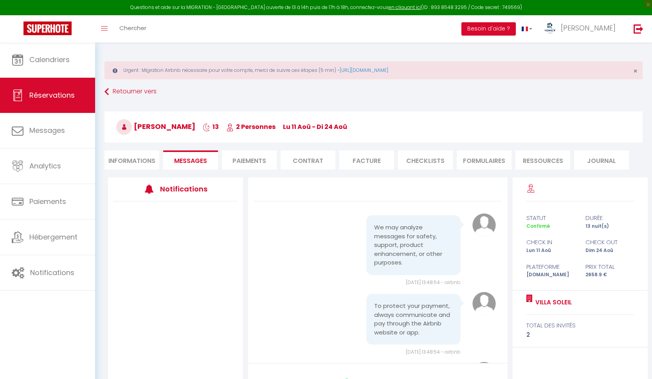
scroll to position [1144, 0]
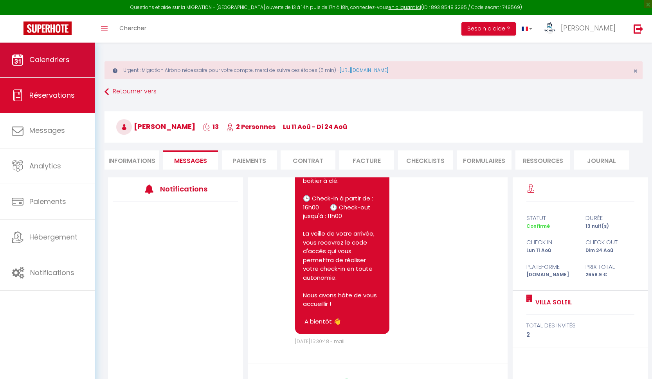
click at [51, 68] on link "Calendriers" at bounding box center [47, 59] width 95 height 35
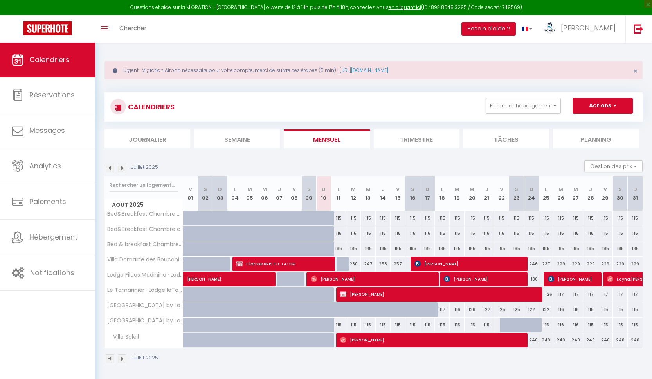
click at [284, 262] on span "Clarisse BRISTOL LATIGE" at bounding box center [283, 264] width 94 height 15
select select "OK"
select select "1"
select select "0"
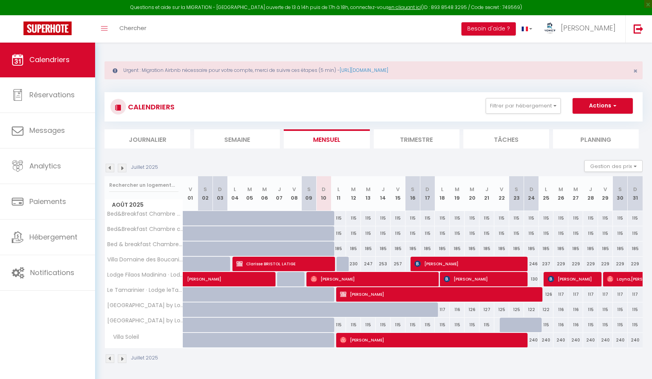
select select "1"
select select
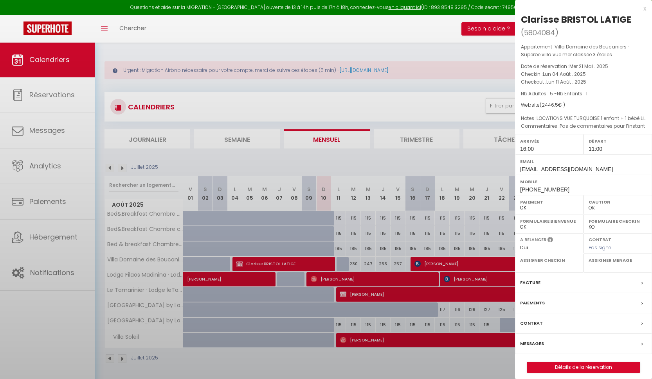
select select "36758"
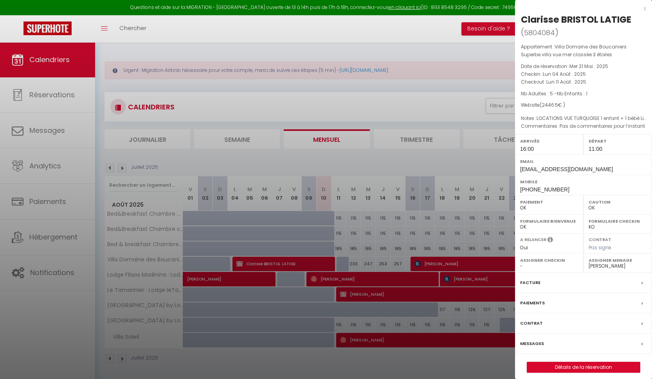
click at [573, 365] on link "Détails de la réservation" at bounding box center [583, 368] width 113 height 10
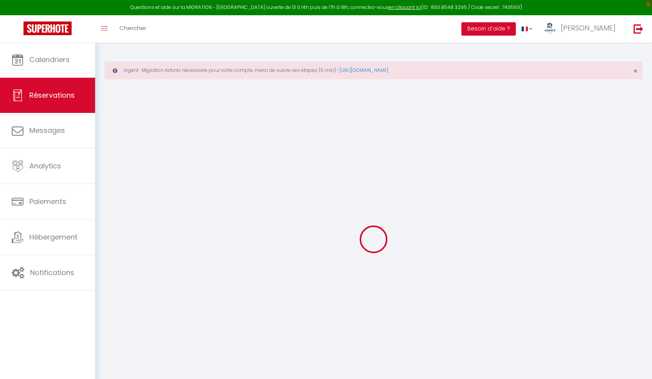
type input "Clarisse"
type input "BRISTOL LATIGE"
type input "[EMAIL_ADDRESS][DOMAIN_NAME]"
type input "[PHONE_NUMBER]"
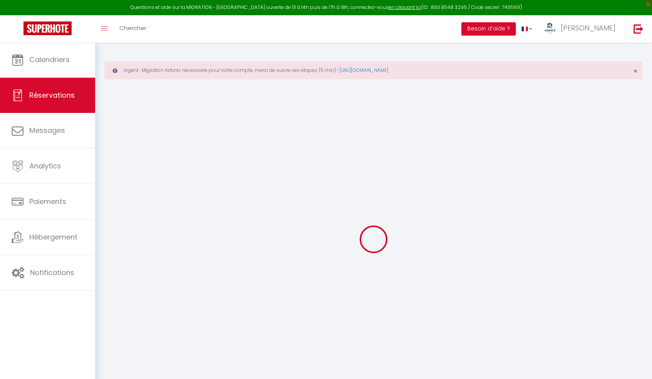
type input "[PHONE_NUMBER]"
type input "97222"
type input "Quartier [MEDICAL_DATA]"
type input "Le Diamant"
select select "FR"
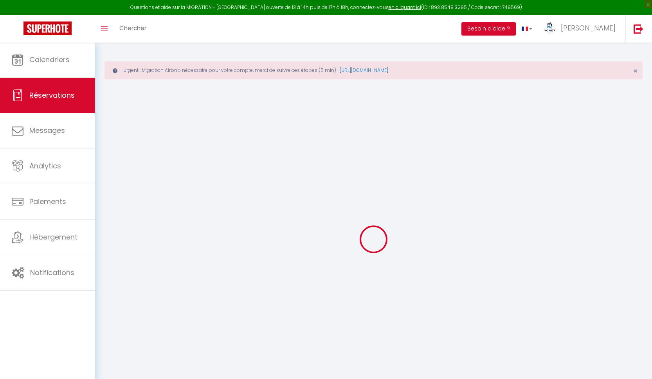
select select "54871"
select select "1"
type input "Lun 04 Août 2025"
select select
type input "Lun 11 Août 2025"
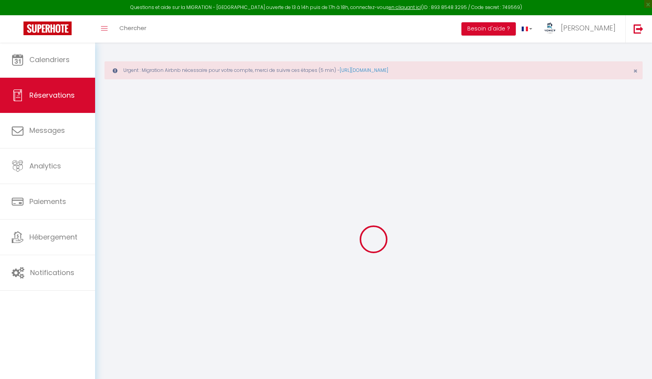
select select
type input "5"
type input "1"
select select "12"
select select "15"
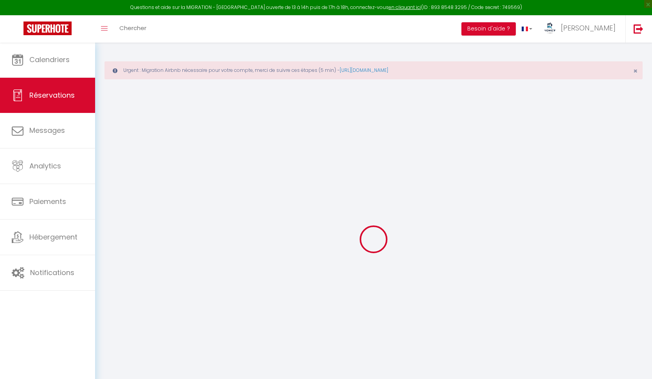
type input "2191"
checkbox input "true"
type input "0"
select select "69"
type input "210"
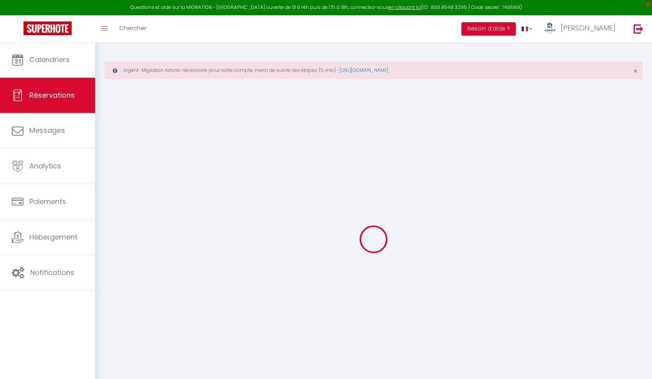
type input "0"
select select
checkbox input "true"
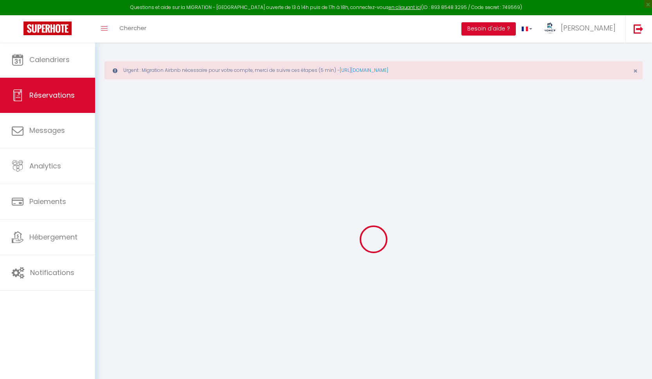
select select
checkbox input "true"
select select
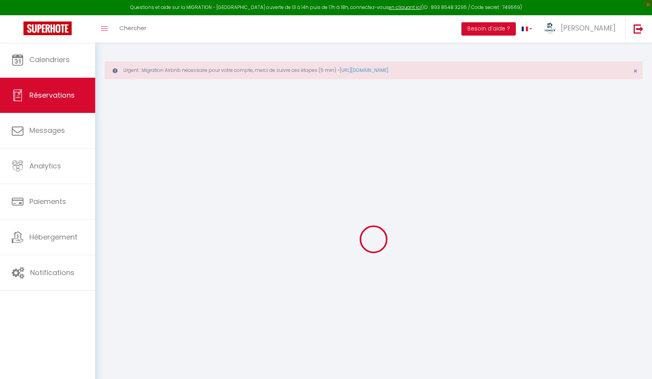
checkbox input "true"
type textarea "Pas de commentaires pour l’instant"
type textarea "LOCATIONS VUE TURQUOISE 1 enfant + 1 bébé Lit bébé proprio à installer Taxe de …"
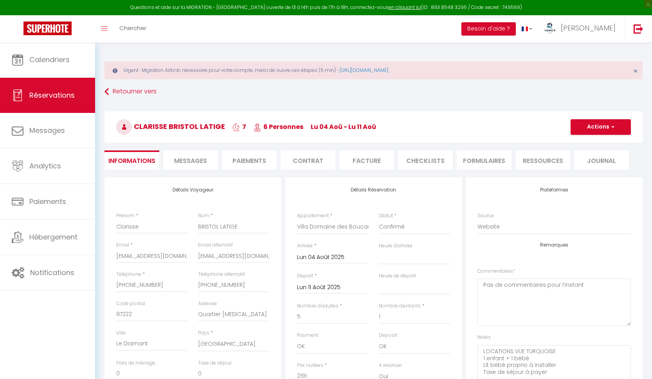
select select
checkbox input "true"
type input "210"
type input "45.5"
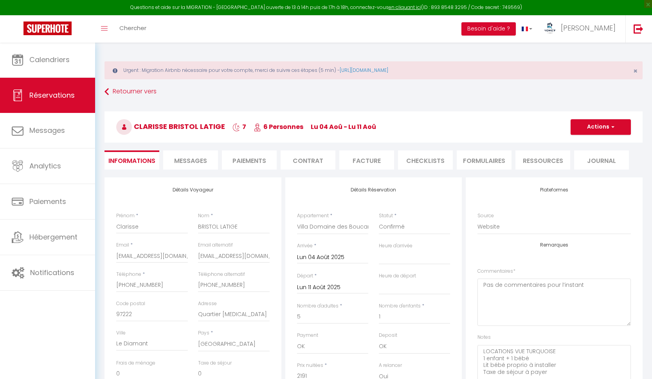
select select
checkbox input "true"
select select "16:00"
select select "11:00"
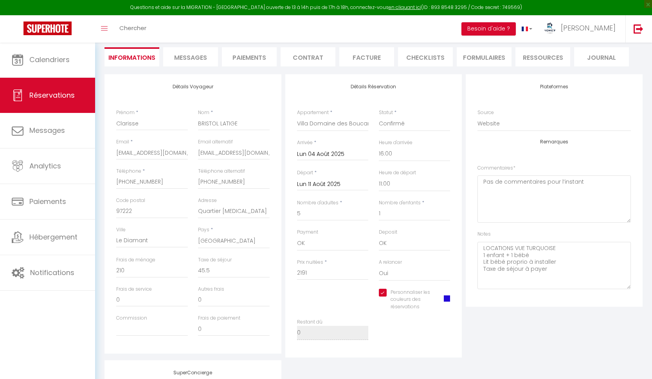
scroll to position [112, 0]
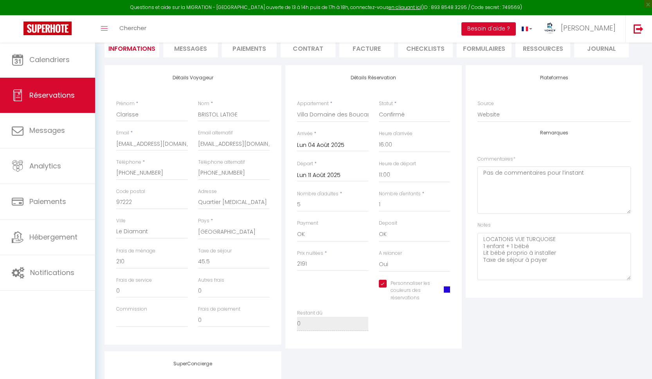
click at [205, 48] on span "Messages" at bounding box center [190, 48] width 33 height 9
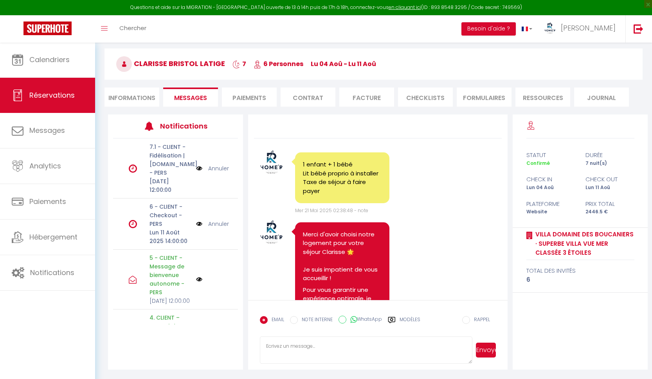
scroll to position [63, 0]
click at [148, 100] on li "Informations" at bounding box center [131, 97] width 55 height 19
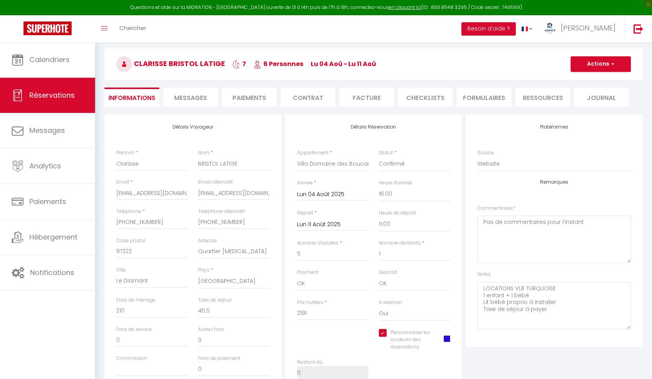
click at [244, 101] on li "Paiements" at bounding box center [249, 97] width 55 height 19
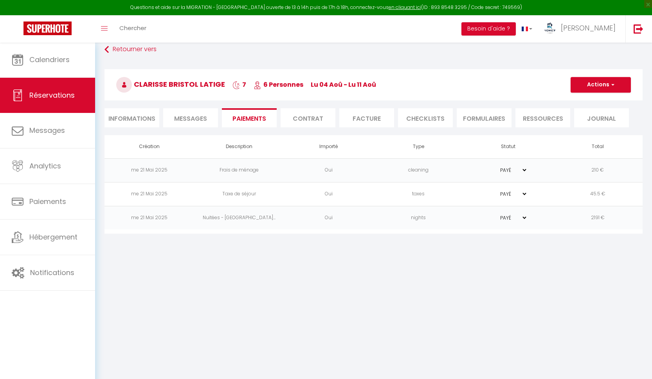
scroll to position [42, 0]
select select "0"
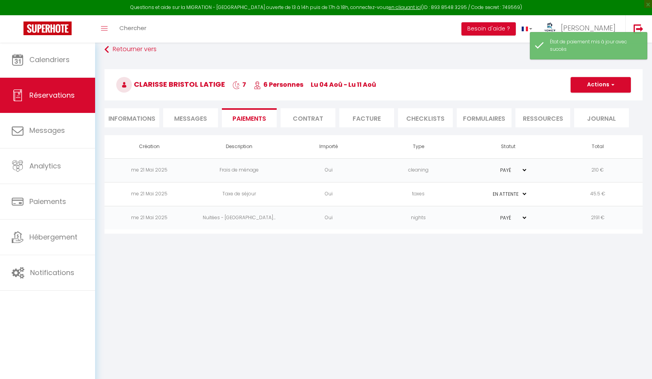
click at [616, 85] on button "Actions" at bounding box center [600, 85] width 60 height 16
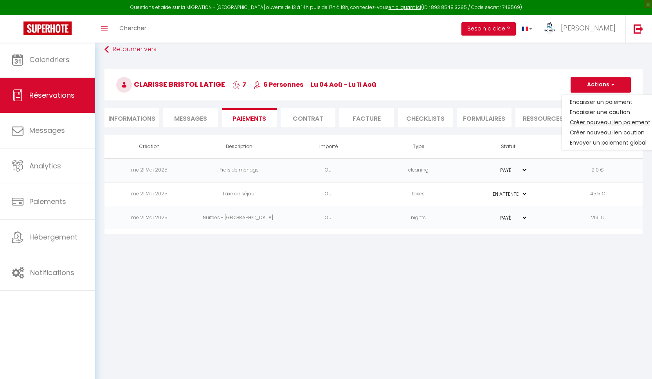
click at [595, 124] on link "Créer nouveau lien paiement" at bounding box center [610, 122] width 96 height 10
select select "nights"
type input "[EMAIL_ADDRESS][DOMAIN_NAME]"
select select "11147"
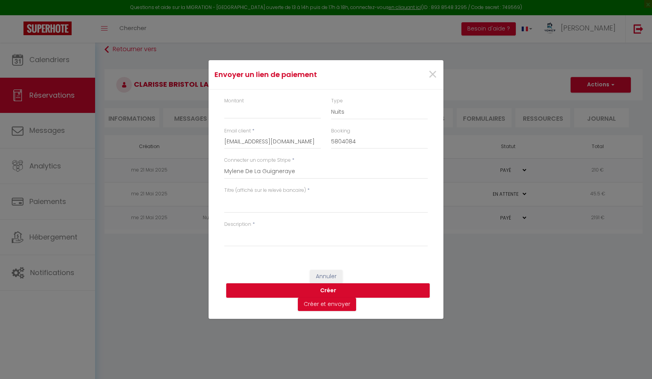
drag, startPoint x: 307, startPoint y: 67, endPoint x: 201, endPoint y: 83, distance: 106.5
click at [201, 83] on div "Envoyer un lien de paiement × Montant Type Nuits Frais de ménage Taxe de séjour…" at bounding box center [326, 189] width 652 height 379
click at [251, 109] on input "Montant" at bounding box center [272, 112] width 97 height 14
type input "45.50"
click at [237, 205] on textarea "Titre (affiché sur le relevé bancaire)" at bounding box center [325, 203] width 203 height 19
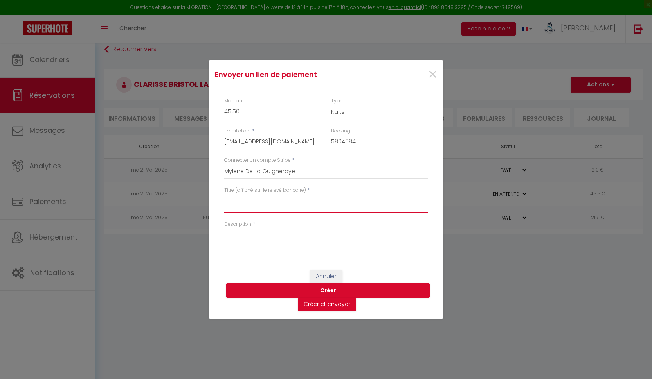
click at [238, 201] on textarea "Titre (affiché sur le relevé bancaire)" at bounding box center [325, 203] width 203 height 19
paste textarea "Villa Domaine des Boucaniers - Taxe de séjour - [DATE] au Th [DATE]"
click at [372, 198] on textarea "Villa Domaine des Boucaniers - Taxe de séjour - [DATE] au Th [DATE]" at bounding box center [325, 203] width 203 height 19
drag, startPoint x: 422, startPoint y: 201, endPoint x: 220, endPoint y: 188, distance: 202.7
click at [220, 188] on div "Titre (affiché sur le relevé bancaire) * Villa Domaine des Boucaniers - Taxe de…" at bounding box center [326, 204] width 214 height 34
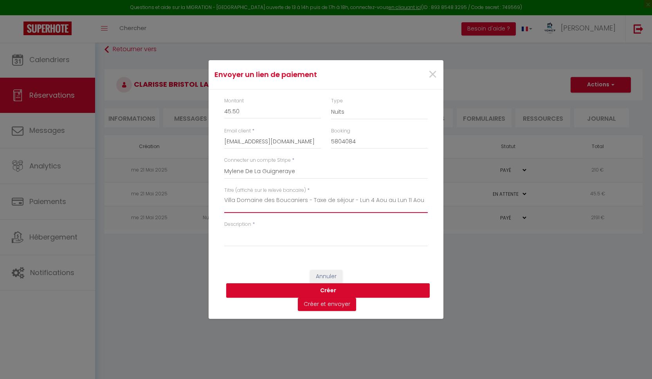
click at [226, 199] on textarea "Villa Domaine des Boucaniers - Taxe de séjour - Lun 4 Aou au Lun 11 Aou" at bounding box center [325, 203] width 203 height 19
type textarea "Villa Domaine des Boucaniers - Taxe de séjour - Lun 4 Aou au Lun 11 Aou"
click at [241, 245] on textarea "Description" at bounding box center [325, 237] width 203 height 19
paste textarea "Villa Domaine des Boucaniers - Taxe de séjour - Lun 4 Aou au Lun 11 Aou"
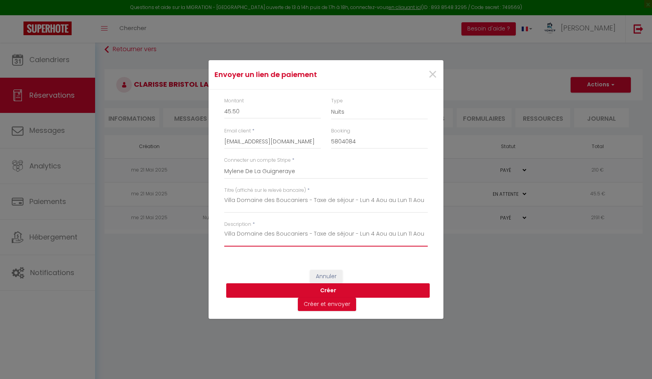
type textarea "Villa Domaine des Boucaniers - Taxe de séjour - Lun 4 Aou au Lun 11 Aou"
click at [339, 291] on button "Créer" at bounding box center [327, 291] width 203 height 15
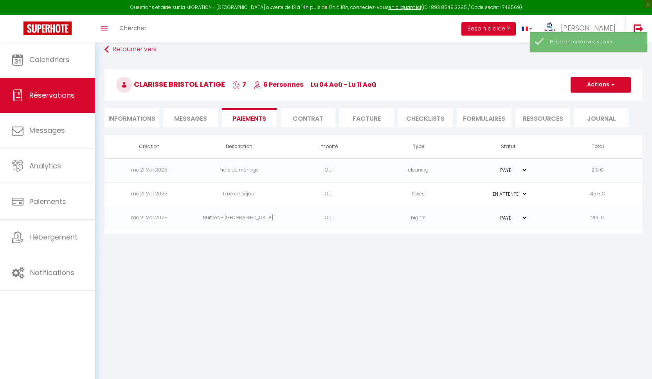
select select "0"
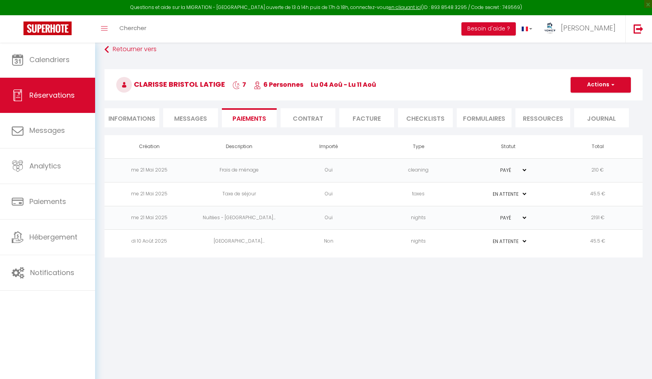
click at [591, 241] on td "45.5 €" at bounding box center [598, 242] width 90 height 24
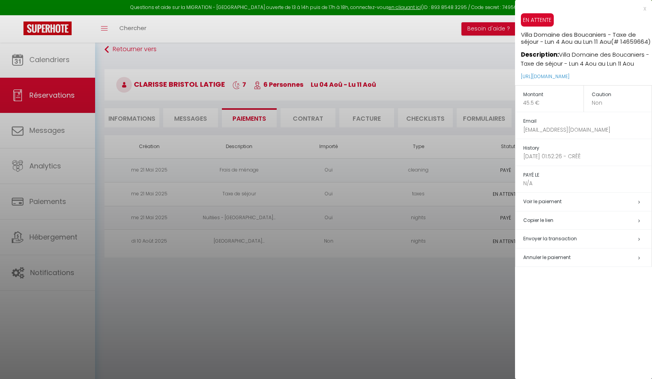
click at [542, 242] on span "Envoyer la transaction" at bounding box center [550, 238] width 54 height 7
select select "fr"
type input "[EMAIL_ADDRESS][DOMAIN_NAME]"
type input "Demande de paiement"
type textarea "Bonjour, Nous vous invitons à cliquer sur le lien ci-dessous pour effectuer le …"
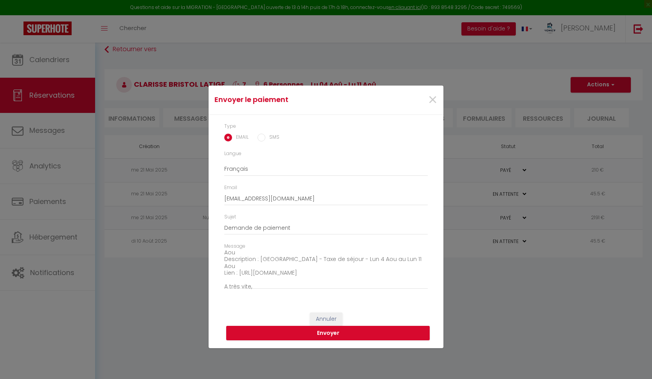
scroll to position [41, 0]
drag, startPoint x: 356, startPoint y: 274, endPoint x: 239, endPoint y: 279, distance: 117.0
click at [239, 279] on textarea "Bonjour, Nous vous invitons à cliquer sur le lien ci-dessous pour effectuer le …" at bounding box center [325, 270] width 203 height 40
click at [239, 278] on textarea "Bonjour, Nous vous invitons à cliquer sur le lien ci-dessous pour effectuer le …" at bounding box center [325, 270] width 203 height 40
click at [371, 275] on textarea "Bonjour, Nous vous invitons à cliquer sur le lien ci-dessous pour effectuer le …" at bounding box center [325, 270] width 203 height 40
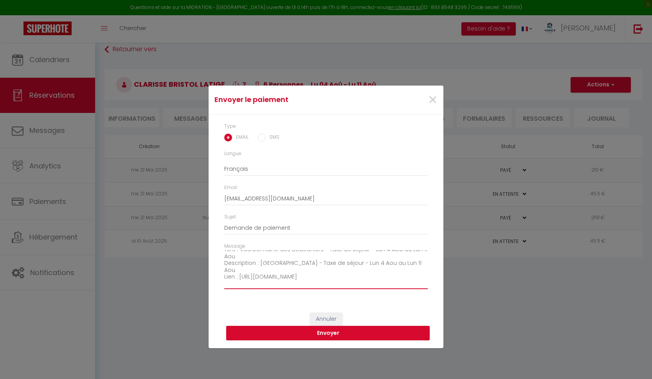
drag, startPoint x: 371, startPoint y: 275, endPoint x: 244, endPoint y: 272, distance: 127.1
click at [244, 272] on textarea "Bonjour, Nous vous invitons à cliquer sur le lien ci-dessous pour effectuer le …" at bounding box center [325, 270] width 203 height 40
click at [239, 274] on textarea "Bonjour, Nous vous invitons à cliquer sur le lien ci-dessous pour effectuer le …" at bounding box center [325, 270] width 203 height 40
click at [258, 260] on textarea "Bonjour, Nous vous invitons à cliquer sur le lien ci-dessous pour effectuer le …" at bounding box center [325, 270] width 203 height 40
click at [250, 267] on textarea "Bonjour, Nous vous invitons à cliquer sur le lien ci-dessous pour effectuer le …" at bounding box center [325, 270] width 203 height 40
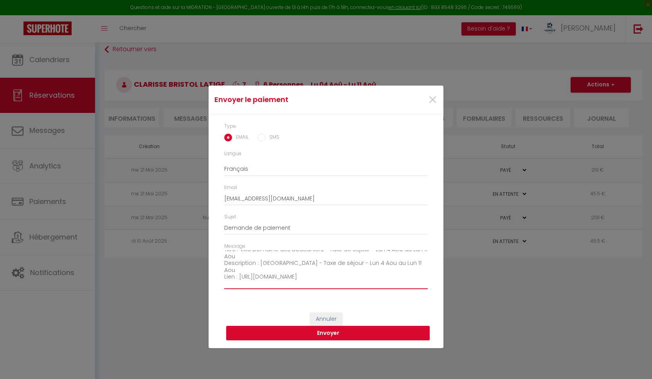
click at [259, 260] on textarea "Bonjour, Nous vous invitons à cliquer sur le lien ci-dessous pour effectuer le …" at bounding box center [325, 270] width 203 height 40
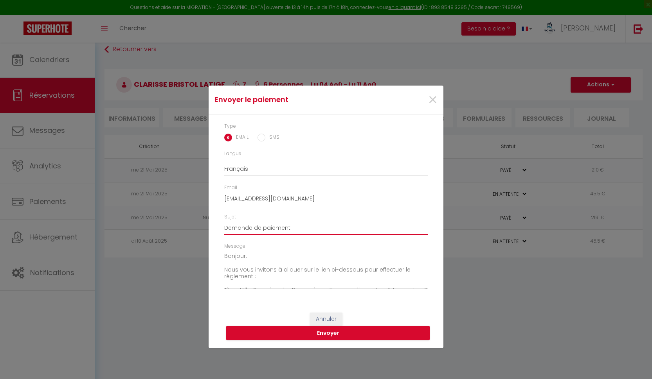
drag, startPoint x: 289, startPoint y: 227, endPoint x: 223, endPoint y: 228, distance: 66.5
click at [223, 228] on div "Sujet Demande de paiement" at bounding box center [326, 228] width 214 height 29
click at [224, 226] on div "Sujet Demande de paiement" at bounding box center [326, 228] width 214 height 29
click at [225, 226] on input "Demande de paiement" at bounding box center [325, 228] width 203 height 14
click at [225, 227] on input "Demande de paiement" at bounding box center [325, 228] width 203 height 14
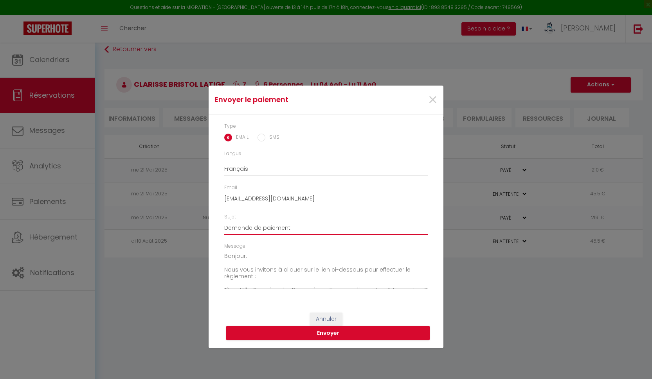
click at [288, 227] on input "Demande de paiement" at bounding box center [325, 228] width 203 height 14
paste input "Bonjour, Nous vous invitons à cliquer sur le lien ci-dessous afin d'effectuer l…"
drag, startPoint x: 226, startPoint y: 225, endPoint x: 586, endPoint y: 218, distance: 360.3
click at [591, 219] on div "Envoyer le paiement × Type EMAIL SMS Langue Anglais Français Espagnol Portugais…" at bounding box center [326, 189] width 652 height 379
click at [427, 228] on input "Taxe de séjour Bonjour, Nous vous invitons à cliquer sur le lien ci-dessous afi…" at bounding box center [325, 228] width 203 height 14
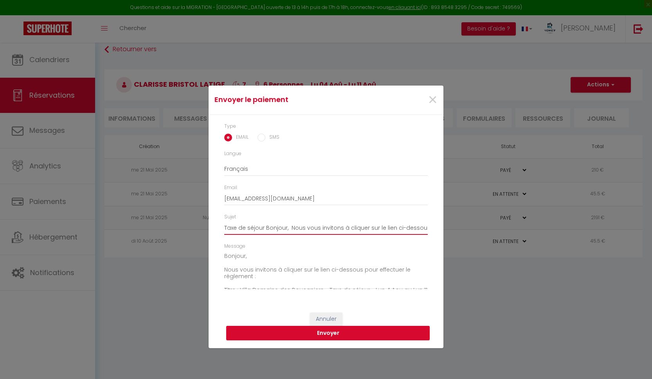
click at [243, 227] on input "Taxe de séjour Bonjour, Nous vous invitons à cliquer sur le lien ci-dessous afi…" at bounding box center [325, 228] width 203 height 14
drag, startPoint x: 350, startPoint y: 227, endPoint x: 424, endPoint y: 230, distance: 74.4
click at [424, 230] on input "Taxe de séjour [GEOGRAPHIC_DATA] des Boucaniers · Superbe villa vue mer classée…" at bounding box center [325, 228] width 203 height 14
click at [427, 229] on input "Taxe de séjour [GEOGRAPHIC_DATA] des Boucaniers · Superbe villa vue mer classée…" at bounding box center [325, 228] width 203 height 14
paste input "Lun 4 Aou au Lun 11 Aou"
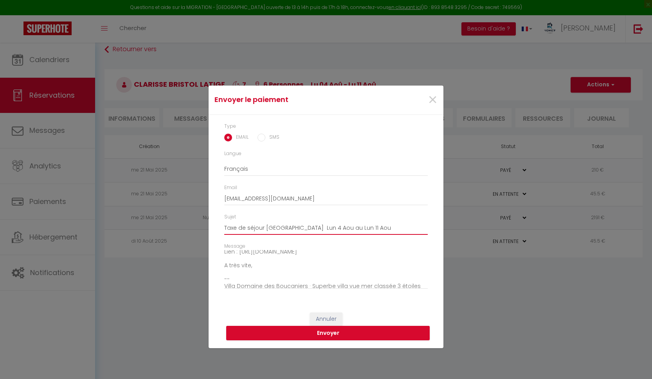
scroll to position [65, 0]
type input "Taxe de séjour [GEOGRAPHIC_DATA] Lun 4 Aou au Lun 11 Aou"
drag, startPoint x: 250, startPoint y: 264, endPoint x: 227, endPoint y: 258, distance: 23.0
click at [227, 258] on textarea "Bonjour, Nous vous invitons à cliquer sur le lien ci-dessous pour effectuer le …" at bounding box center [325, 270] width 203 height 40
click at [224, 261] on textarea "Bonjour, Nous vous invitons à cliquer sur le lien ci-dessous pour effectuer le …" at bounding box center [325, 270] width 203 height 40
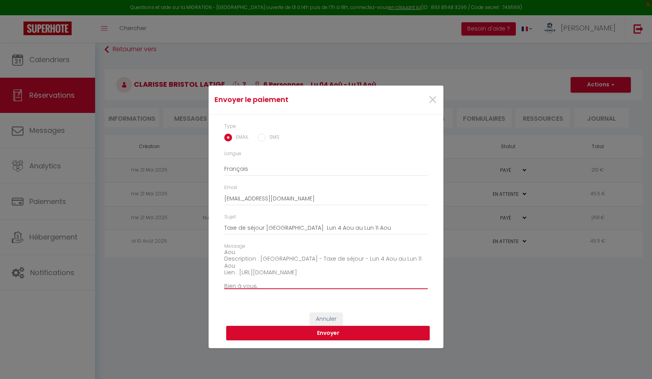
scroll to position [40, 0]
click at [225, 273] on textarea "Bonjour, Nous vous invitons à cliquer sur le lien ci-dessous pour effectuer le …" at bounding box center [325, 270] width 203 height 40
drag, startPoint x: 252, startPoint y: 277, endPoint x: 222, endPoint y: 269, distance: 31.3
click at [222, 269] on div "Message Bonjour, Nous vous invitons à cliquer sur le lien ci-dessous pour effec…" at bounding box center [326, 270] width 214 height 54
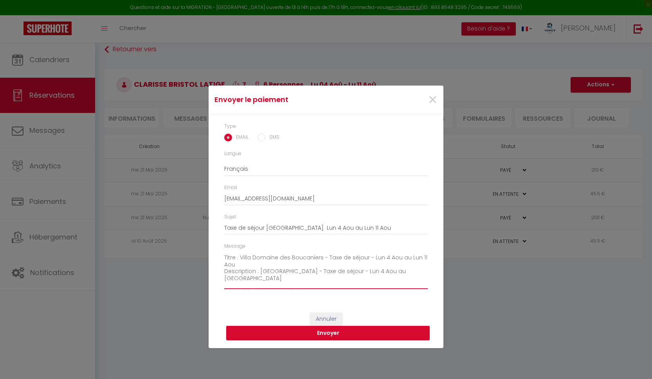
click at [225, 268] on textarea "Bonjour, Nous vous invitons à cliquer sur le lien ci-dessous pour effectuer le …" at bounding box center [325, 270] width 203 height 40
drag, startPoint x: 338, startPoint y: 277, endPoint x: 375, endPoint y: 274, distance: 37.3
click at [375, 274] on textarea "Bonjour, Nous vous invitons à cliquer sur le lien ci-dessous pour effectuer le …" at bounding box center [325, 270] width 203 height 40
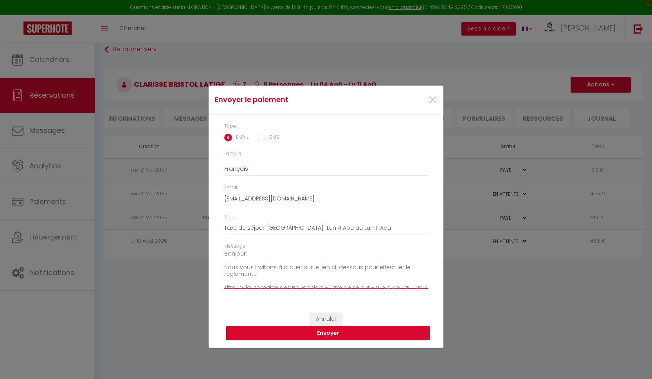
click at [224, 265] on textarea "Bonjour, Nous vous invitons à cliquer sur le lien ci-dessous pour effectuer le …" at bounding box center [325, 270] width 203 height 40
paste textarea "le lien ci-dessous"
drag, startPoint x: 400, startPoint y: 266, endPoint x: 406, endPoint y: 275, distance: 11.2
click at [406, 275] on textarea "Bonjour, Veuillez trouver comme convenu, le lien ci-dessous, permettant Nous vo…" at bounding box center [325, 270] width 203 height 40
click at [404, 273] on textarea "Bonjour, Veuillez trouver comme convenu, le lien ci-dessous, permettant Nous vo…" at bounding box center [325, 270] width 203 height 40
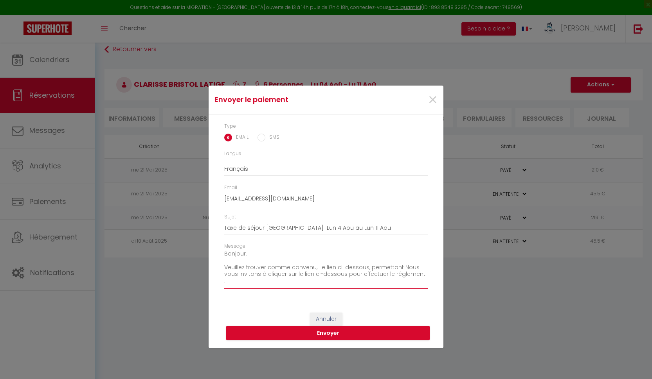
paste textarea "effectuer le règlement de votre taxe de séjour."
click at [399, 266] on textarea "Bonjour, Veuillez trouver comme convenu, le lien ci-dessous, permettant effectu…" at bounding box center [325, 270] width 203 height 40
type textarea "Bonjour, Veuillez trouver comme convenu, le lien ci-dessous, permettant d'effec…"
click at [327, 333] on button "Envoyer" at bounding box center [327, 333] width 203 height 15
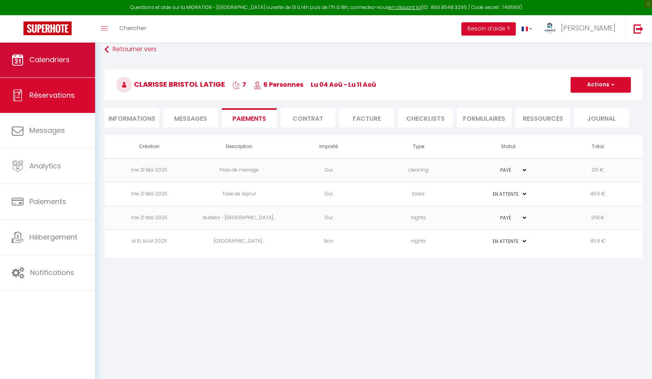
click at [43, 64] on span "Calendriers" at bounding box center [49, 60] width 40 height 10
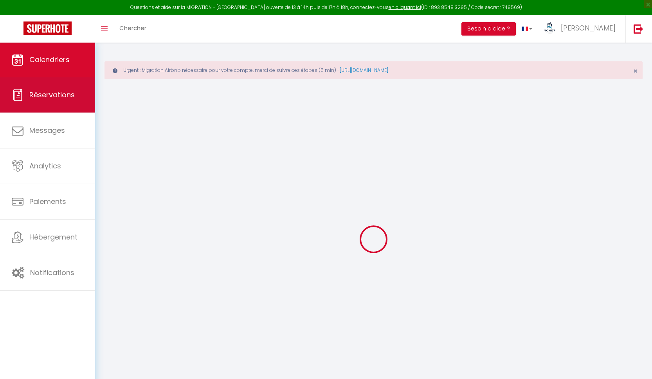
select select
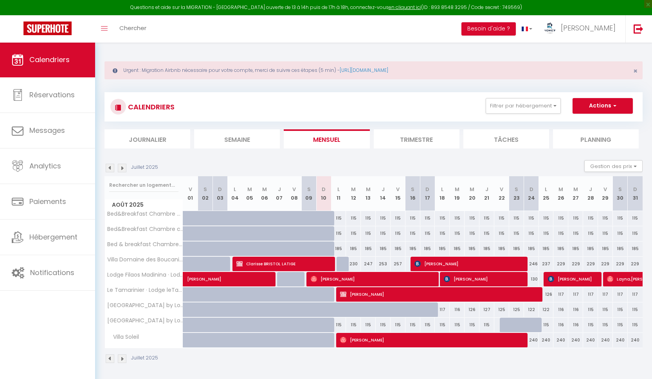
click at [269, 260] on span "Clarisse BRISTOL LATIGE" at bounding box center [283, 264] width 94 height 15
select select "KO"
select select "OK"
select select "1"
select select "0"
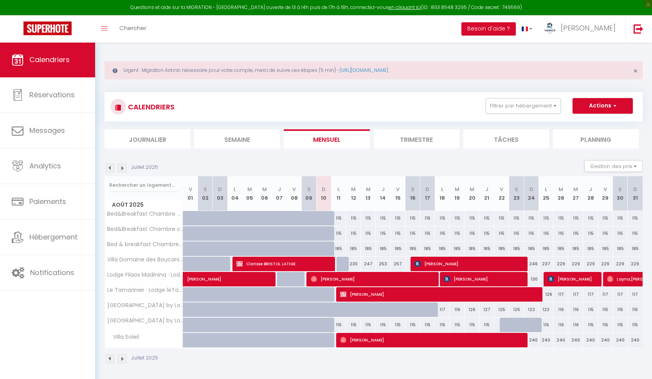
select select "1"
select select
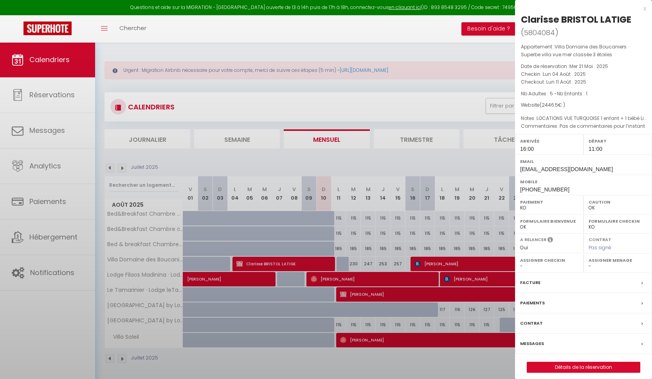
select select "36758"
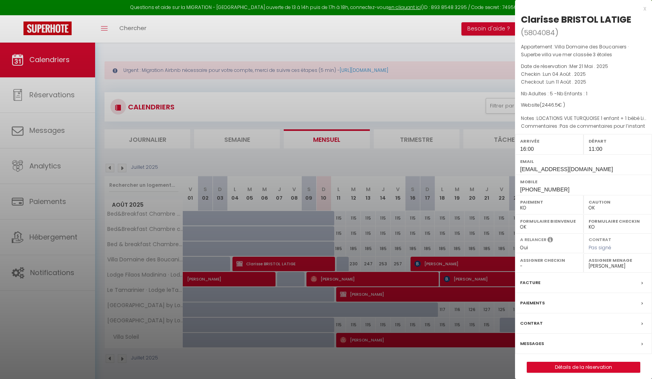
click at [565, 363] on link "Détails de la réservation" at bounding box center [583, 368] width 113 height 10
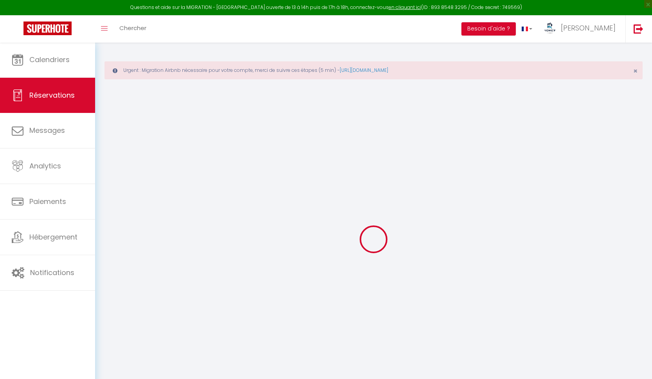
select select "0"
select select
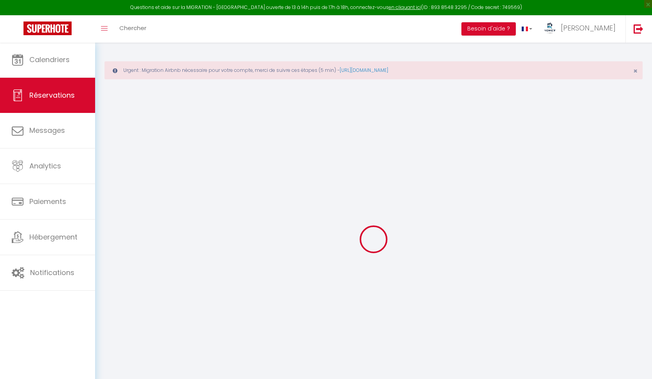
select select
checkbox input "true"
type textarea "Pas de commentaires pour l’instant"
type textarea "LOCATIONS VUE TURQUOISE 1 enfant + 1 bébé Lit bébé proprio à installer Taxe de …"
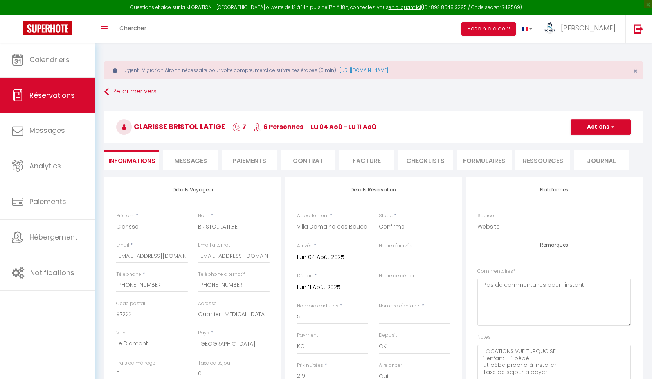
type input "210"
type input "45.5"
select select
checkbox input "true"
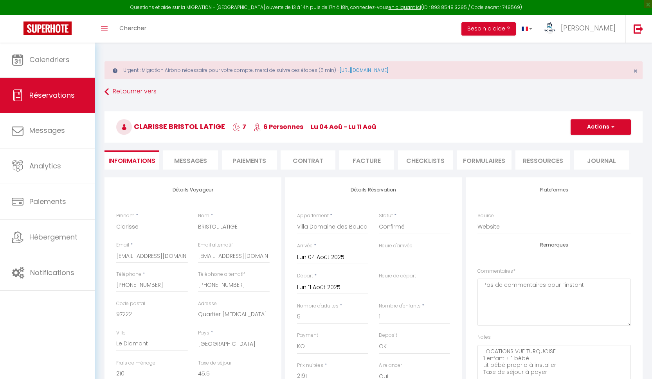
select select "16:00"
select select "11:00"
checkbox input "true"
click at [250, 158] on li "Paiements" at bounding box center [249, 160] width 55 height 19
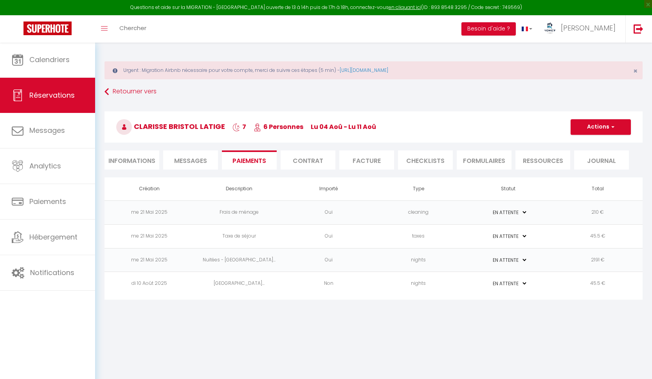
select select "1"
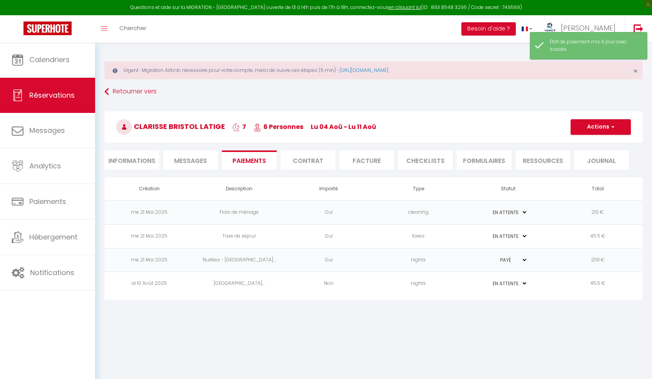
select select "1"
click at [615, 124] on button "Actions" at bounding box center [600, 127] width 60 height 16
click at [538, 113] on h3 "Clarisse BRISTOL LATIGE 7 6 Personnes lu 04 Aoû - lu 11 Aoû" at bounding box center [373, 126] width 538 height 31
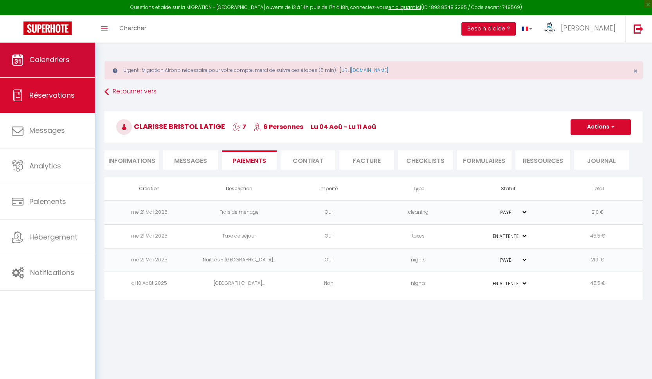
click at [50, 58] on span "Calendriers" at bounding box center [49, 60] width 40 height 10
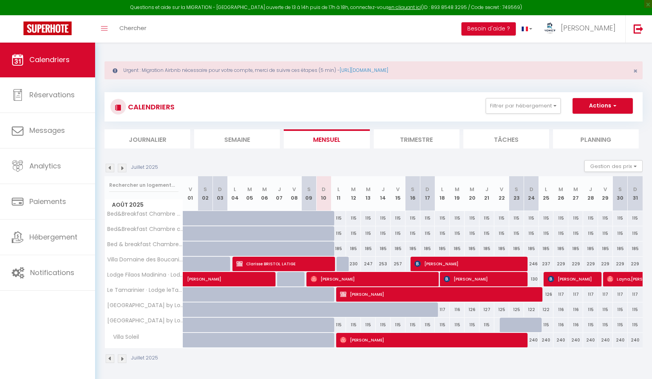
click at [352, 295] on span "[PERSON_NAME]" at bounding box center [439, 294] width 198 height 15
select select "OK"
select select "1"
select select "0"
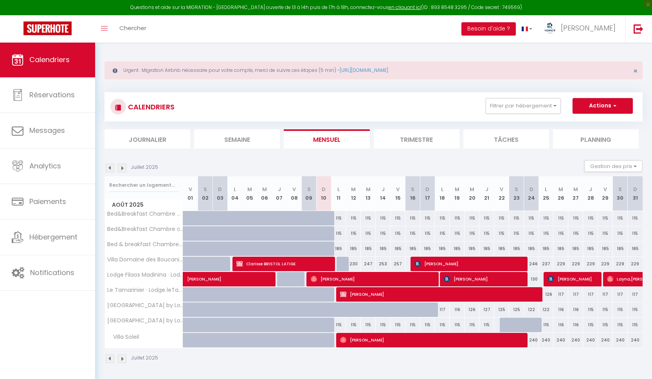
select select "1"
select select
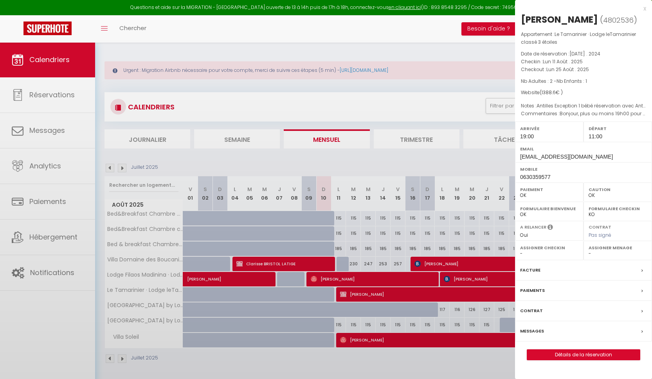
select select "36758"
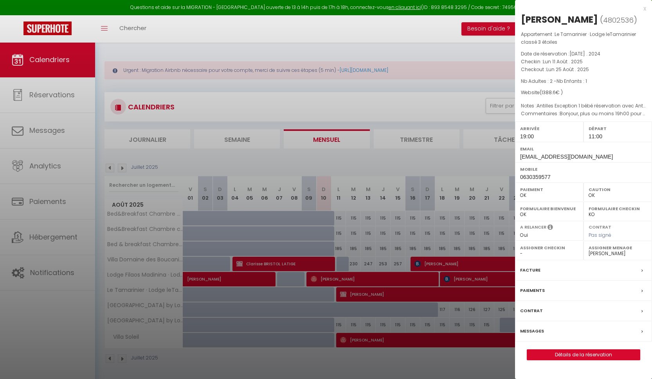
click at [567, 351] on link "Détails de la réservation" at bounding box center [583, 355] width 113 height 10
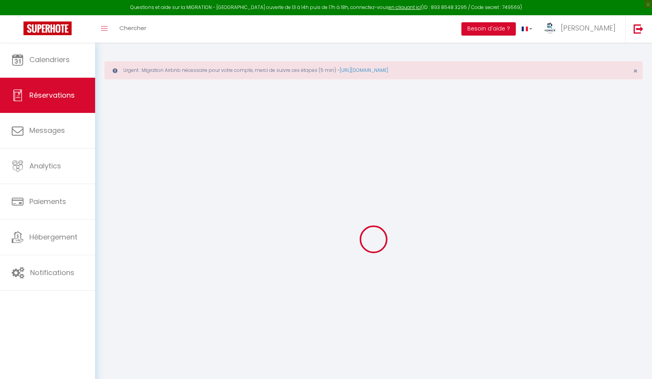
type input "[PERSON_NAME]"
type input "[EMAIL_ADDRESS][DOMAIN_NAME]"
type input "0630359577"
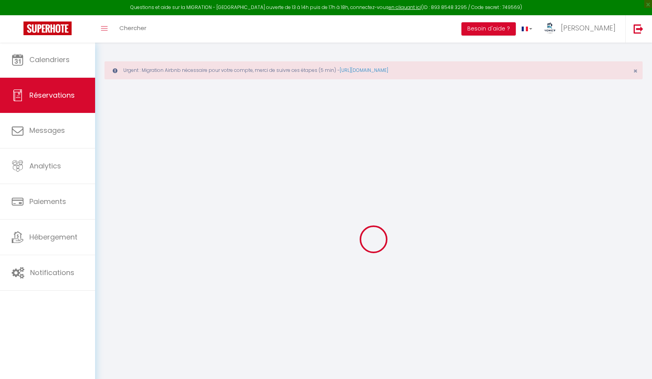
type input "0630359577"
type input "75000"
type input "[GEOGRAPHIC_DATA]"
select select "FR"
select select "54873"
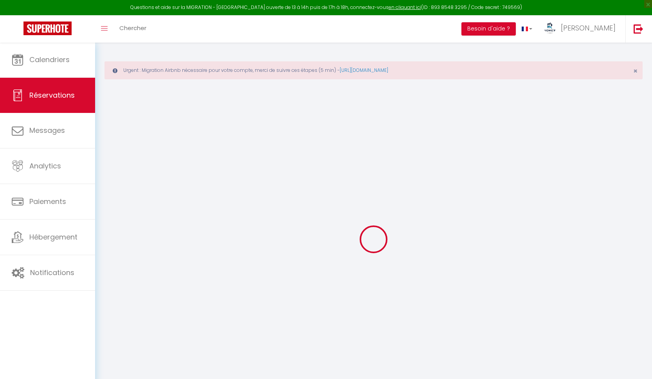
select select "1"
type input "Lun 11 Août 2025"
select select
type input "Lun 25 Août 2025"
select select
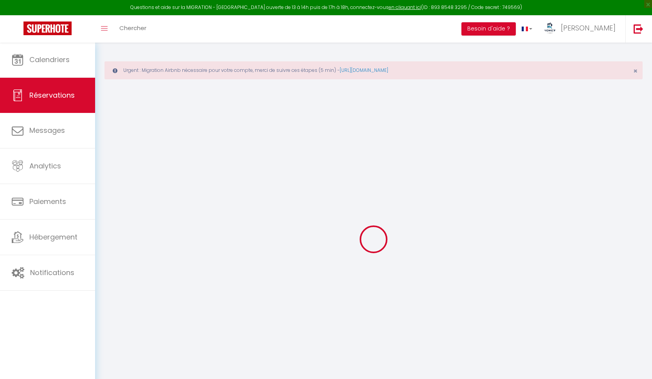
type input "2"
type input "1"
select select "12"
select select "15"
type input "1260"
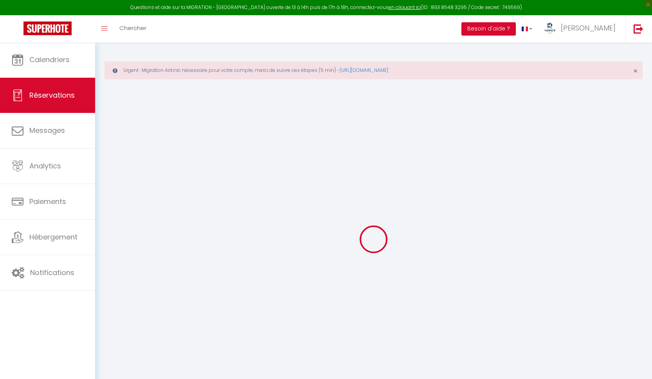
checkbox input "true"
type input "0"
select select "69"
type input "95"
type input "0"
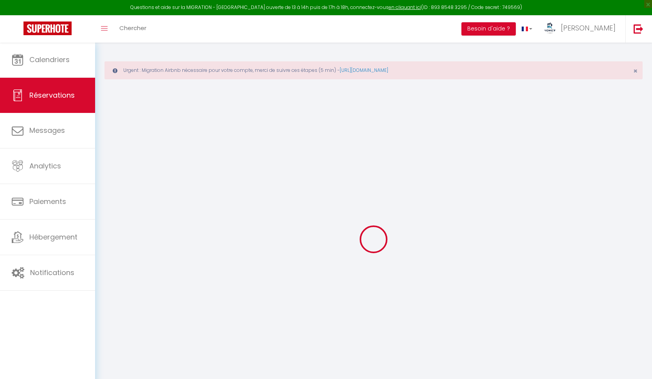
type input "0"
select select
checkbox input "true"
select select
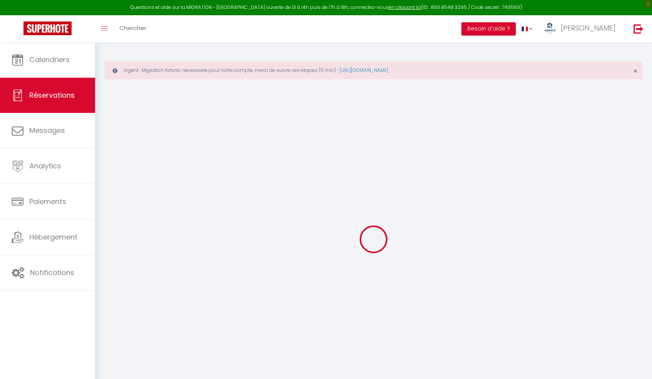
select select
checkbox input "true"
select select
checkbox input "true"
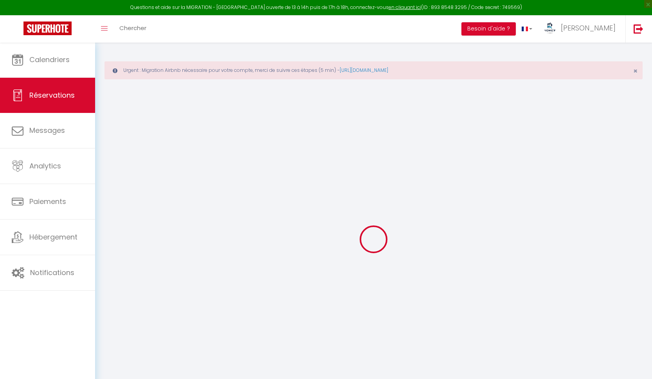
select select
checkbox input "true"
type textarea "Bonjour, plus ou moins 19h00 pour heure approximative d'arrivée suivant d'évent…"
type textarea "Antilles Exception 1 bébé réservation avec Antilles exception MQSA45"
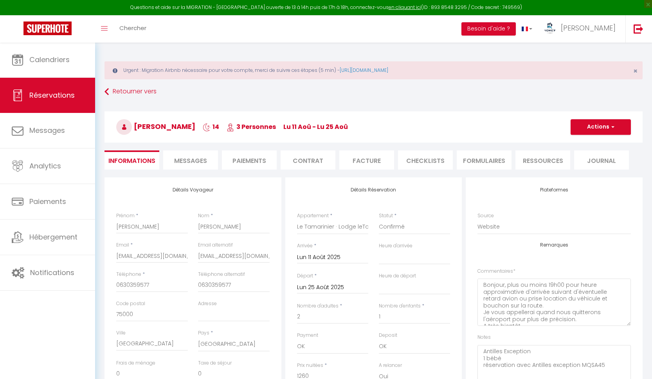
type input "95"
type input "33.6"
select select
checkbox input "true"
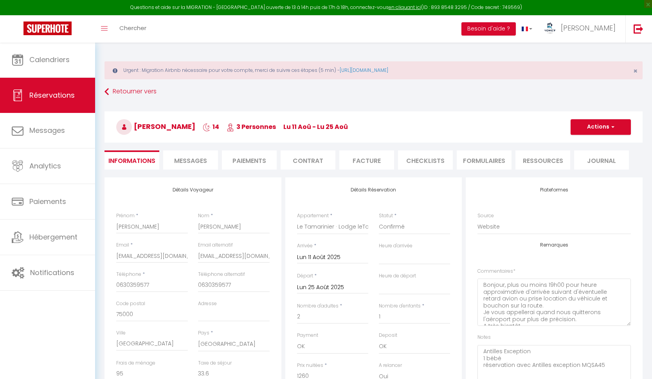
select select "19:00"
select select "11:00"
click at [245, 155] on li "Paiements" at bounding box center [249, 160] width 55 height 19
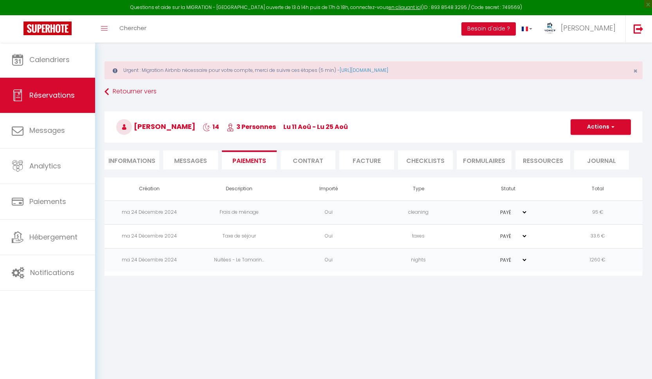
click at [141, 162] on li "Informations" at bounding box center [131, 160] width 55 height 19
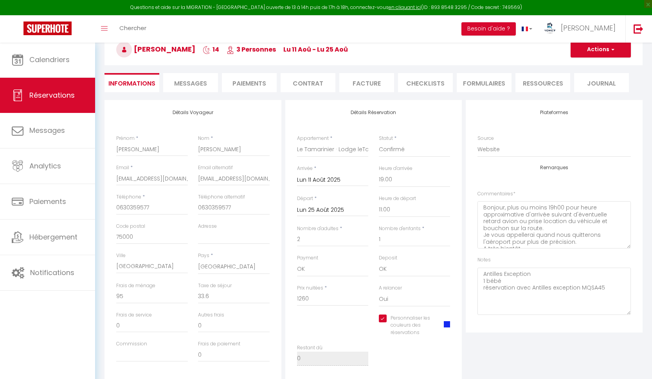
click at [363, 84] on li "Facture" at bounding box center [366, 82] width 55 height 19
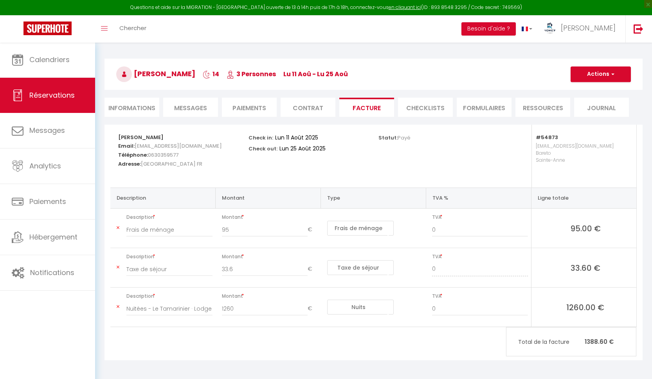
click at [299, 111] on li "Contrat" at bounding box center [307, 107] width 55 height 19
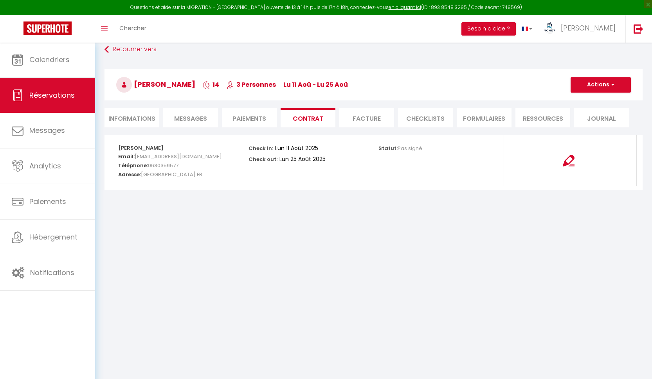
click at [239, 117] on li "Paiements" at bounding box center [249, 117] width 55 height 19
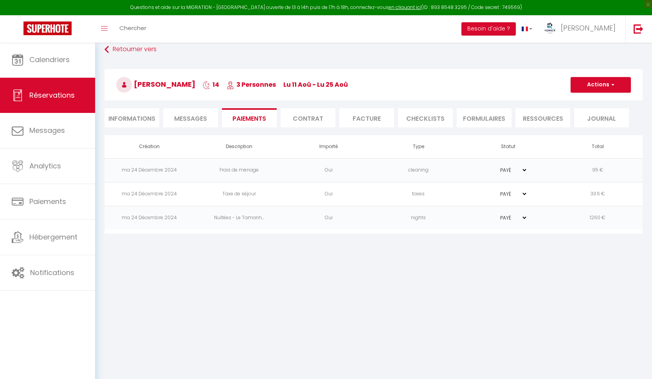
click at [297, 117] on li "Contrat" at bounding box center [307, 117] width 55 height 19
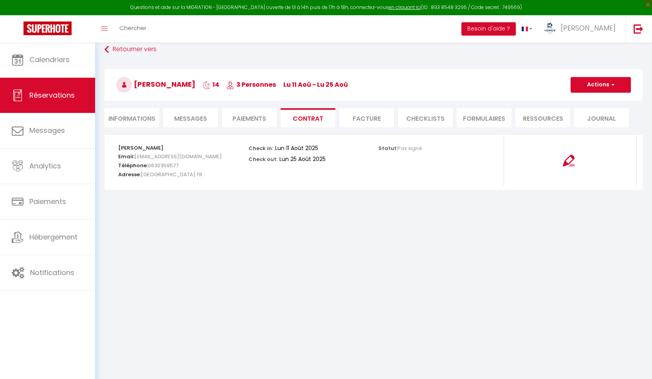
click at [571, 160] on img at bounding box center [568, 161] width 12 height 12
click at [144, 84] on span "[PERSON_NAME]" at bounding box center [155, 84] width 79 height 10
click at [129, 117] on li "Informations" at bounding box center [131, 117] width 55 height 19
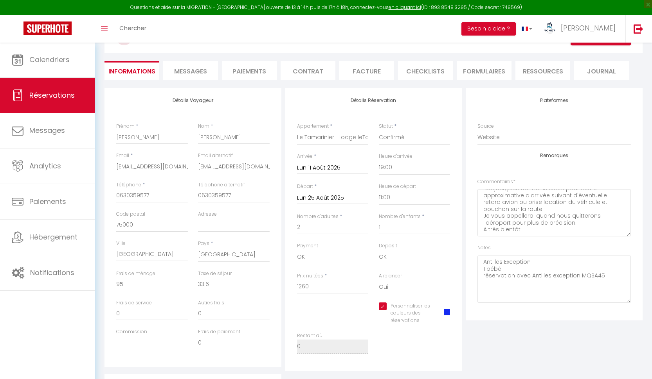
scroll to position [91, 0]
click at [470, 70] on li "FORMULAIRES" at bounding box center [483, 69] width 55 height 19
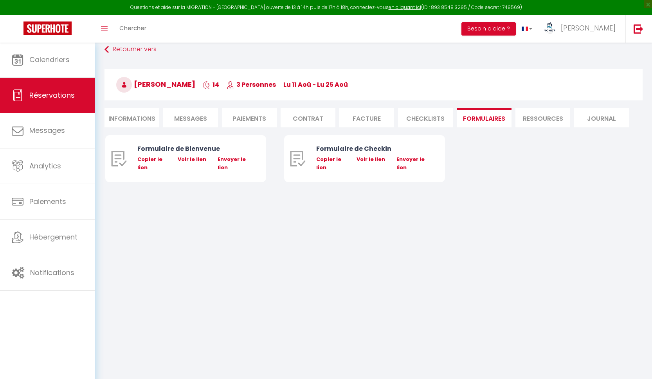
scroll to position [42, 0]
click at [596, 119] on li "Journal" at bounding box center [601, 117] width 55 height 19
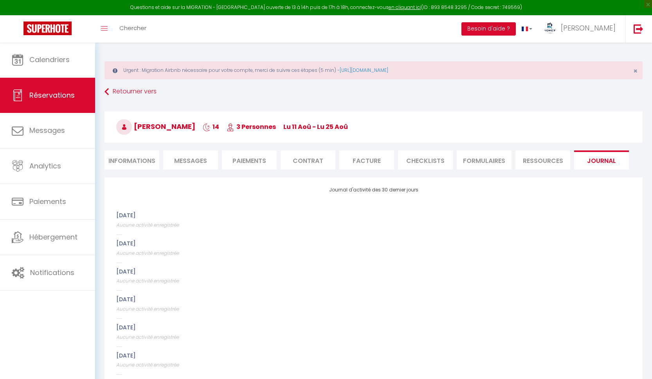
click at [541, 160] on li "Ressources" at bounding box center [542, 160] width 55 height 19
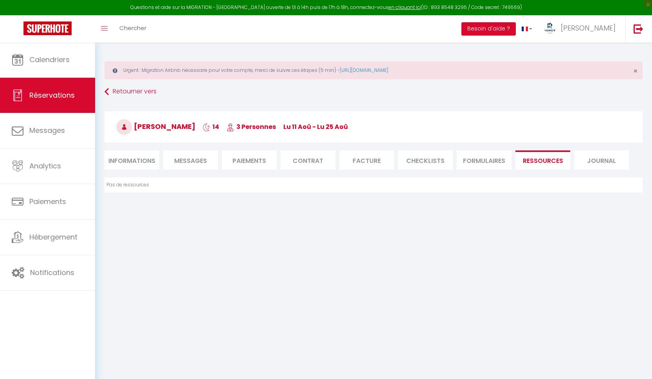
click at [134, 163] on li "Informations" at bounding box center [131, 160] width 55 height 19
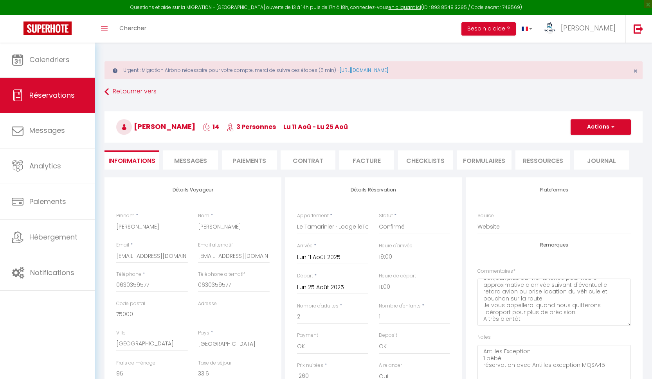
click at [109, 90] on link "Retourner vers" at bounding box center [373, 92] width 538 height 14
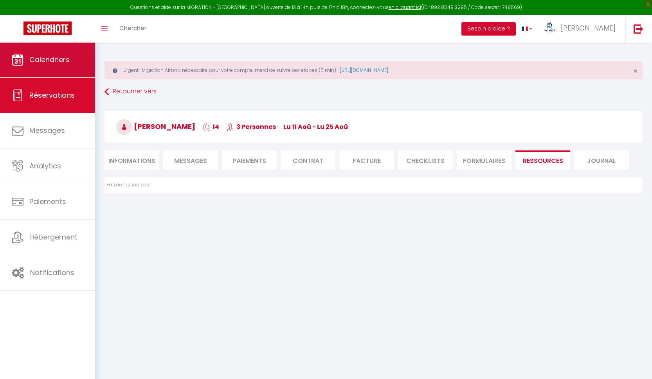
click at [48, 63] on span "Calendriers" at bounding box center [49, 60] width 40 height 10
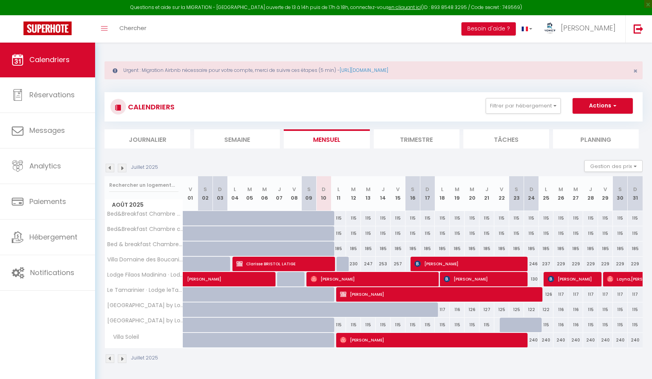
click at [374, 295] on span "[PERSON_NAME]" at bounding box center [439, 294] width 198 height 15
select select "OK"
select select "1"
select select "0"
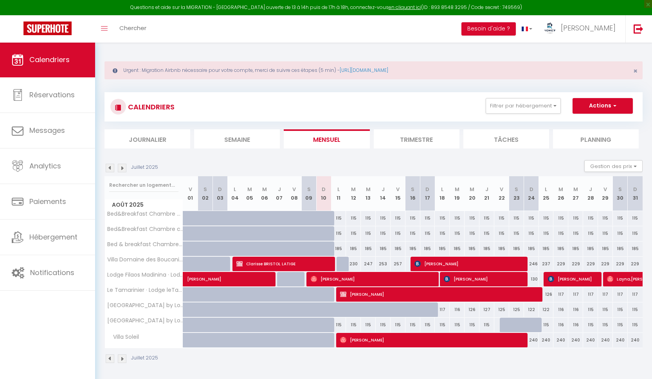
select select "1"
select select
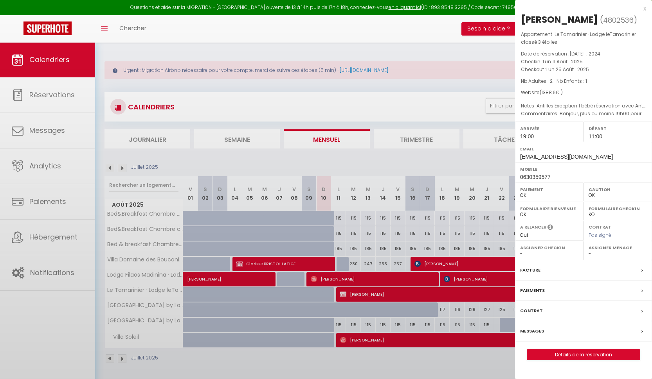
select select "36758"
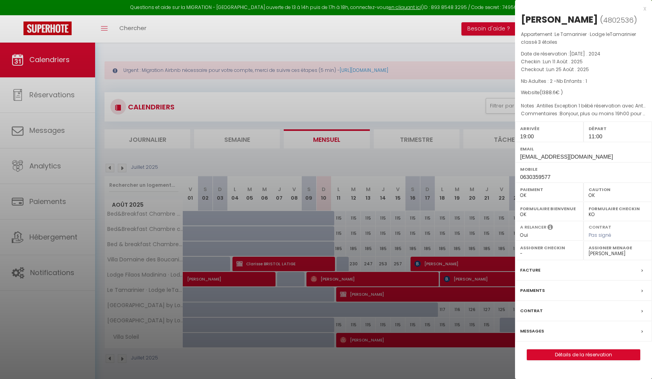
click at [304, 52] on div at bounding box center [326, 189] width 652 height 379
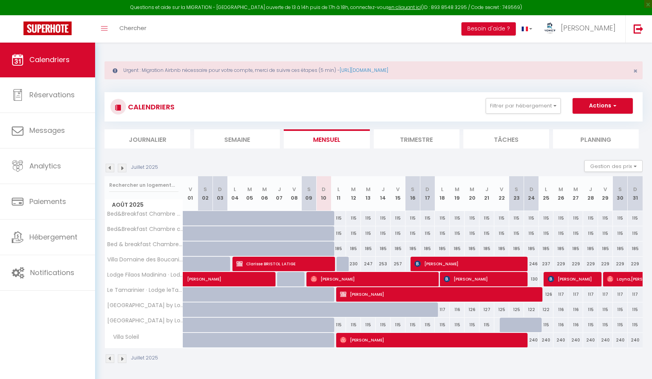
click at [307, 262] on span "Clarisse BRISTOL LATIGE" at bounding box center [283, 264] width 94 height 15
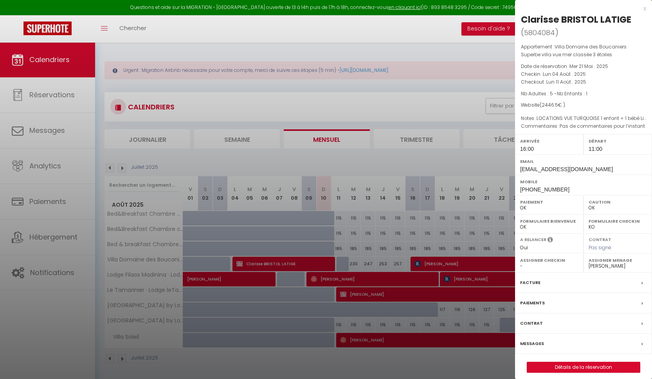
click at [228, 46] on div at bounding box center [326, 189] width 652 height 379
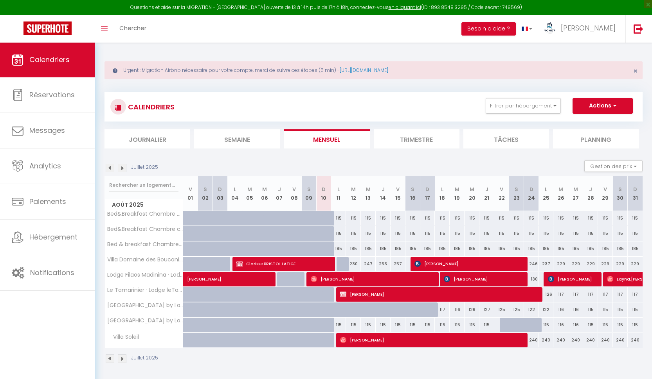
click at [456, 280] on span "[PERSON_NAME]" at bounding box center [483, 279] width 79 height 15
select select "KO"
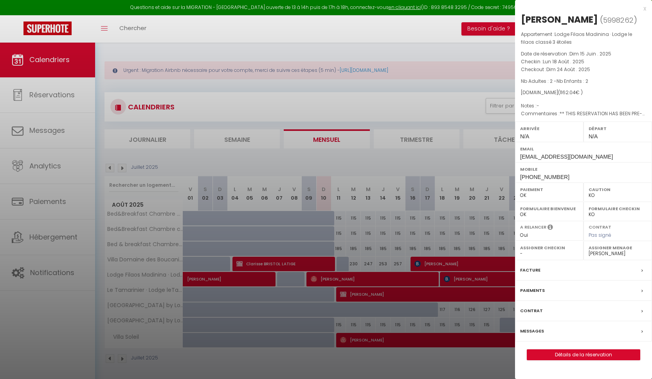
click at [576, 351] on link "Détails de la réservation" at bounding box center [583, 355] width 113 height 10
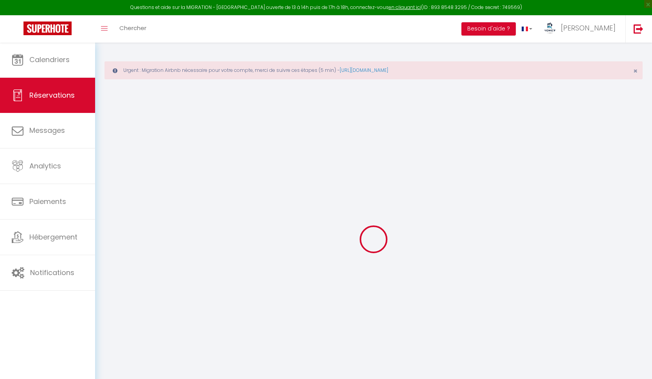
select select
checkbox input "false"
type textarea "** THIS RESERVATION HAS BEEN PRE-PAID ** Reservation has a cancellation grace p…"
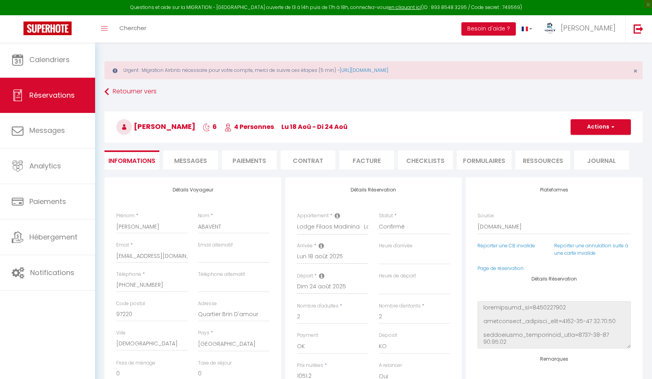
type input "95"
type input "15.84"
select select
checkbox input "false"
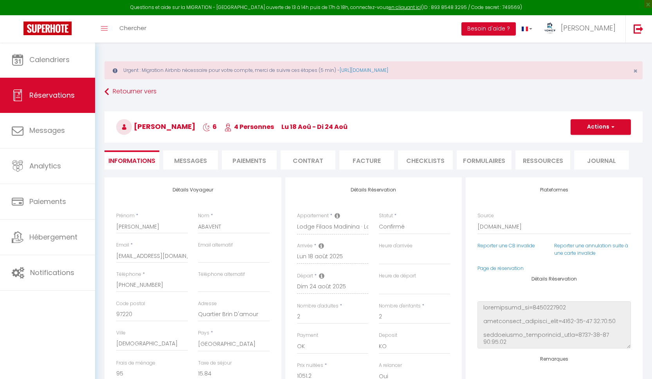
select select
click at [188, 162] on span "Messages" at bounding box center [190, 160] width 33 height 9
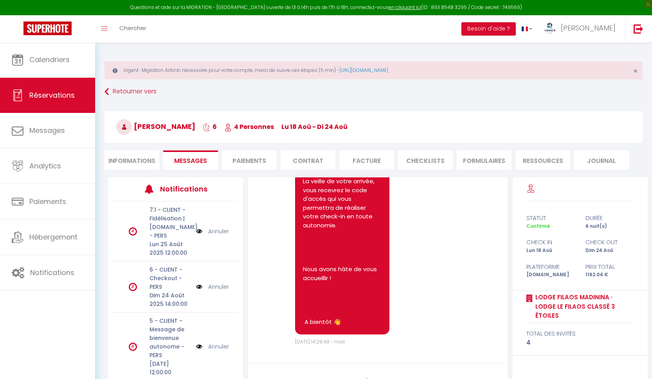
scroll to position [1713, 0]
click at [252, 158] on li "Paiements" at bounding box center [249, 160] width 55 height 19
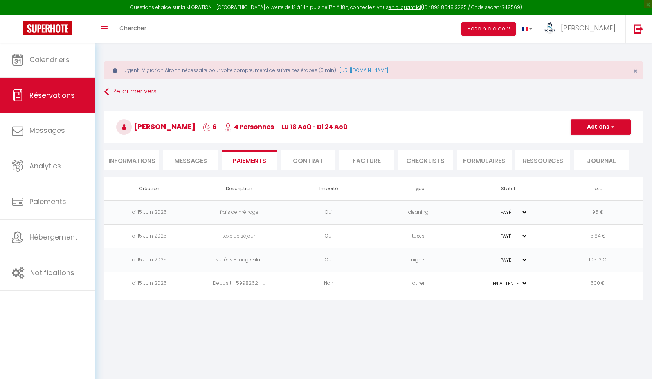
click at [136, 162] on li "Informations" at bounding box center [131, 160] width 55 height 19
select select
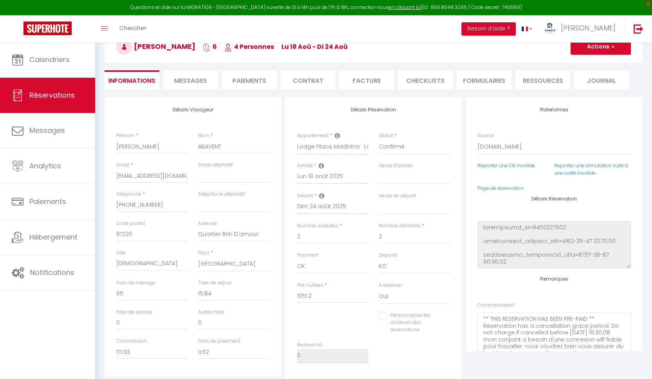
scroll to position [88, 0]
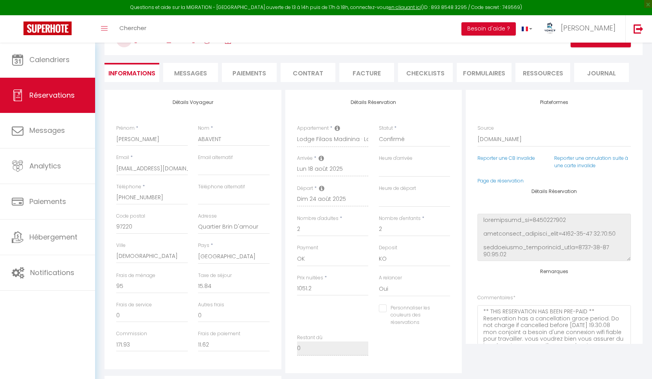
select select
checkbox input "false"
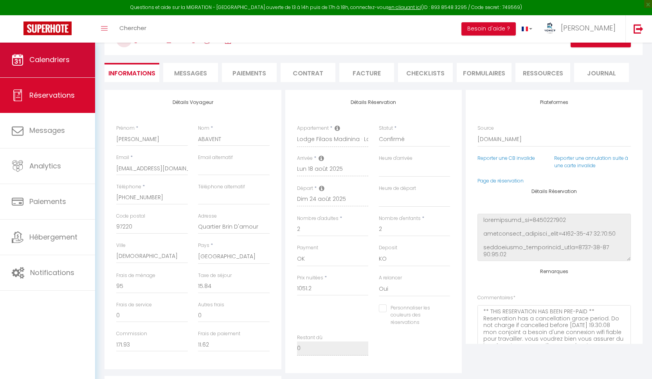
click at [45, 52] on link "Calendriers" at bounding box center [47, 59] width 95 height 35
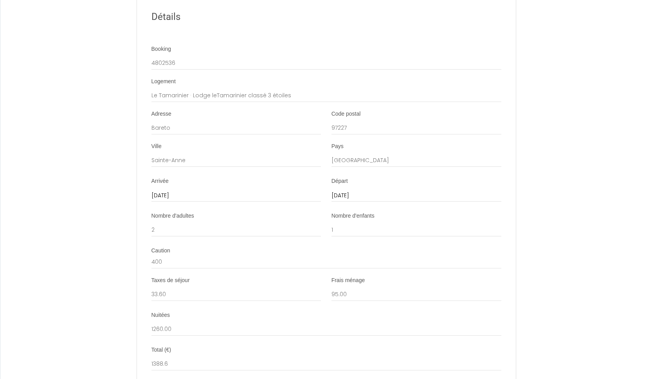
scroll to position [1487, 0]
